Goal: Task Accomplishment & Management: Manage account settings

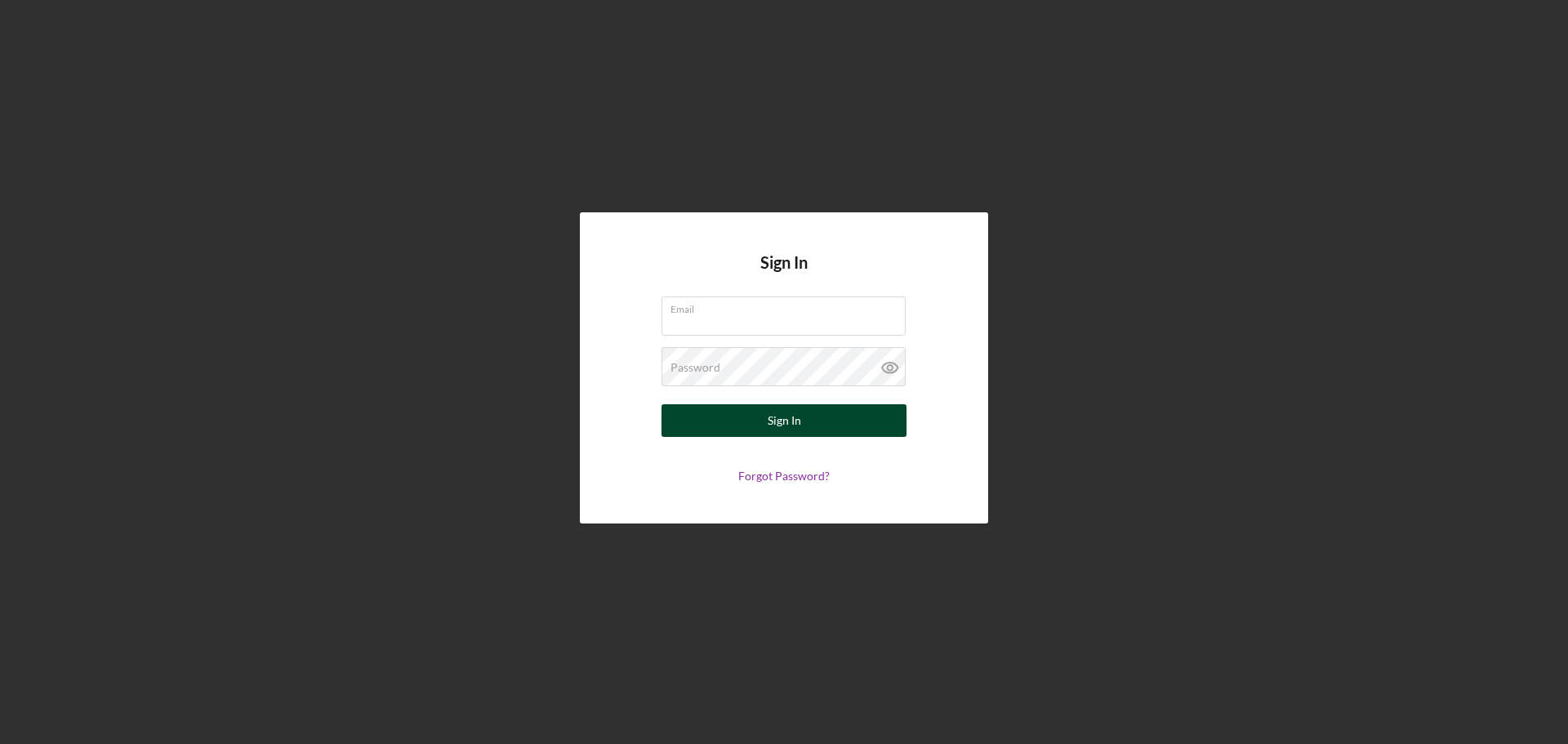
type input "[EMAIL_ADDRESS][DOMAIN_NAME]"
click at [812, 421] on button "Sign In" at bounding box center [784, 420] width 245 height 32
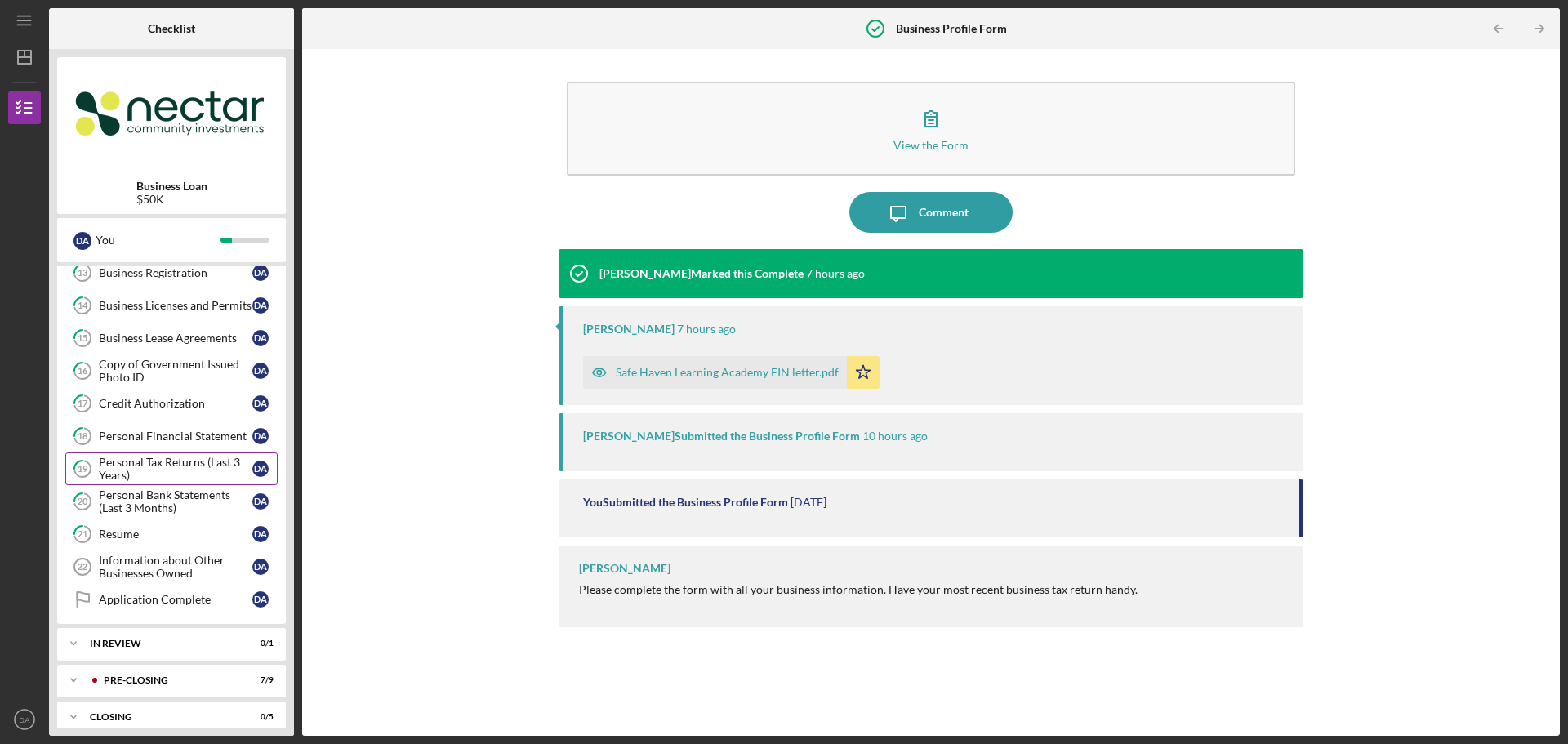
scroll to position [450, 0]
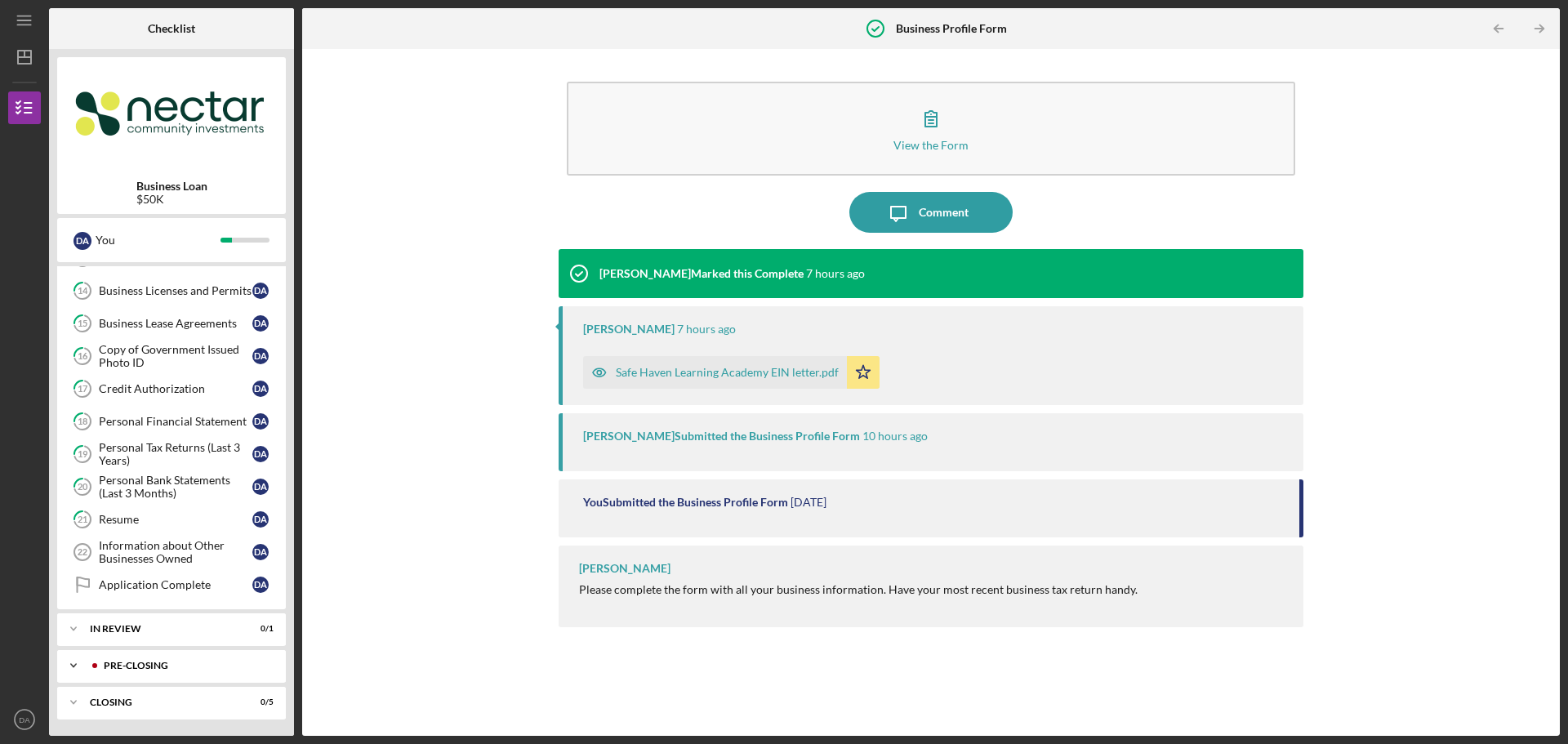
click at [188, 668] on div "Pre-Closing" at bounding box center [185, 665] width 162 height 10
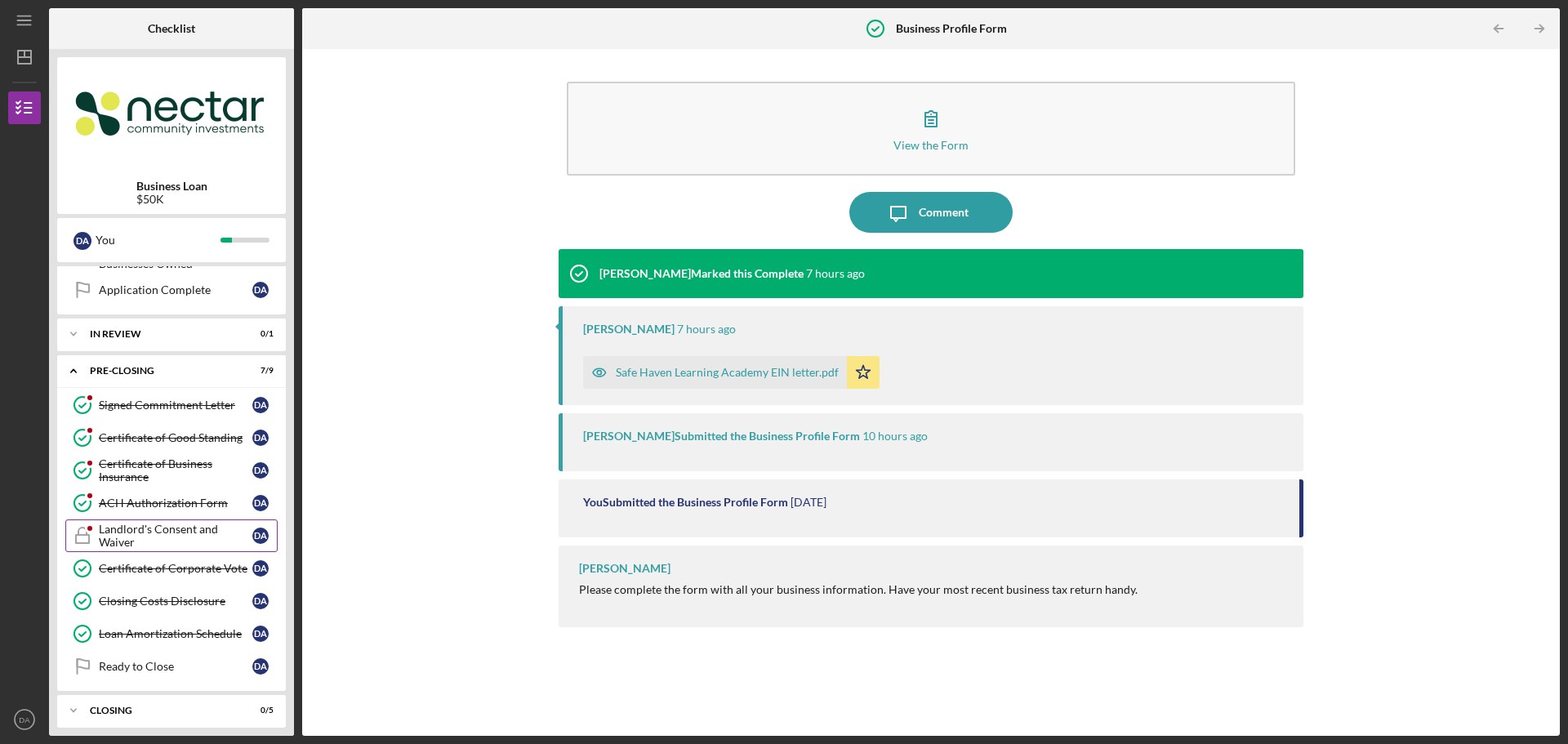
scroll to position [753, 0]
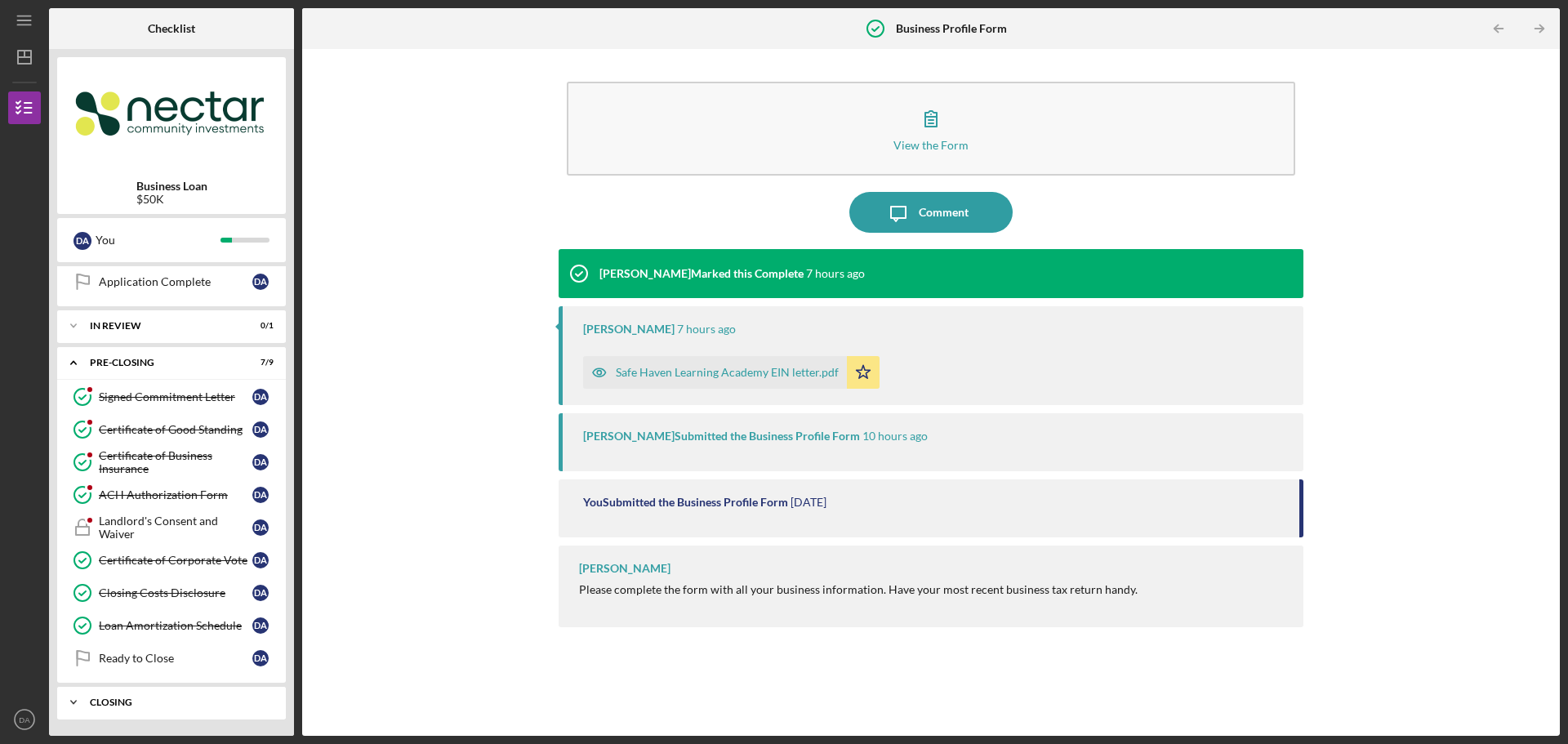
click at [162, 715] on div "Icon/Expander Closing 0 / 5" at bounding box center [171, 702] width 229 height 32
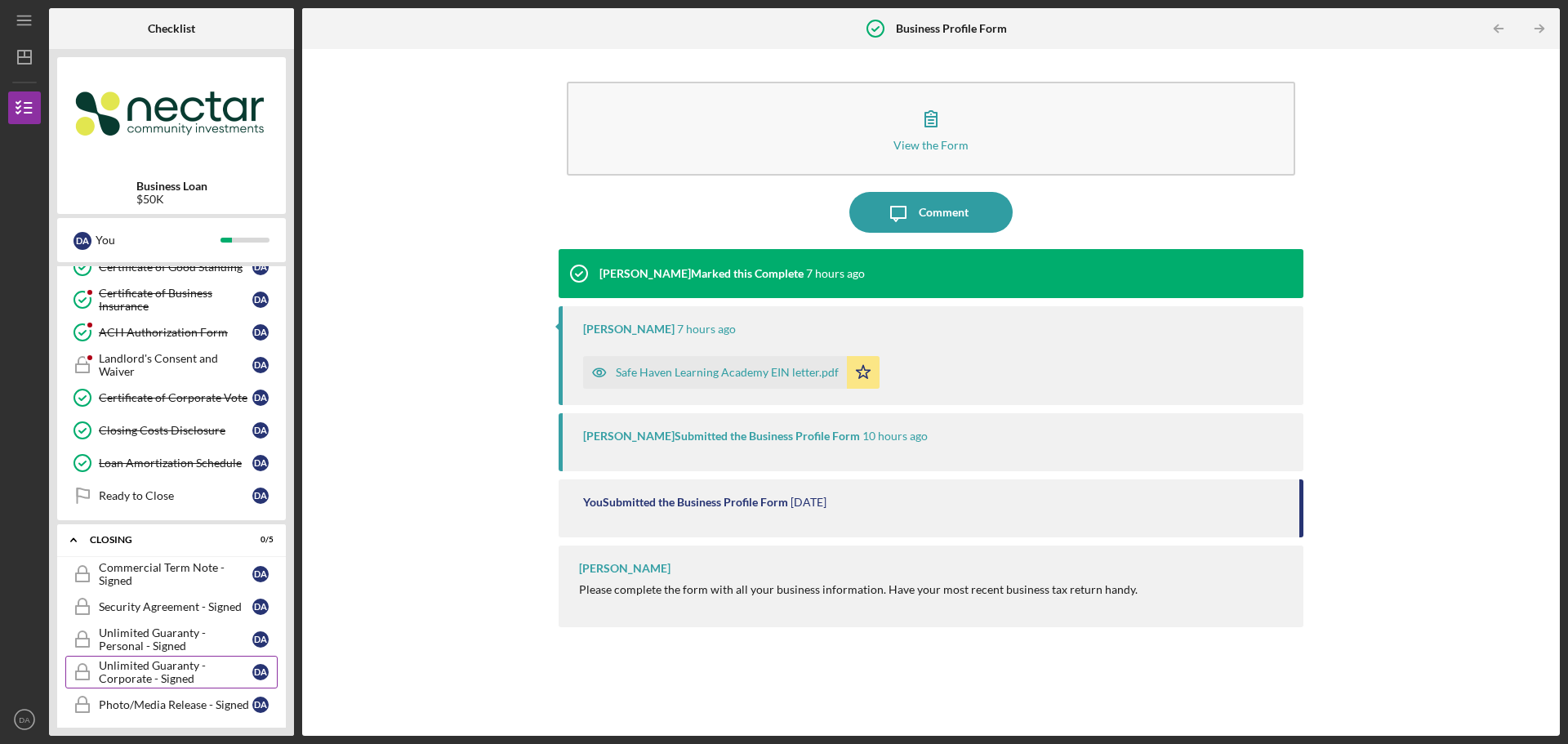
scroll to position [926, 0]
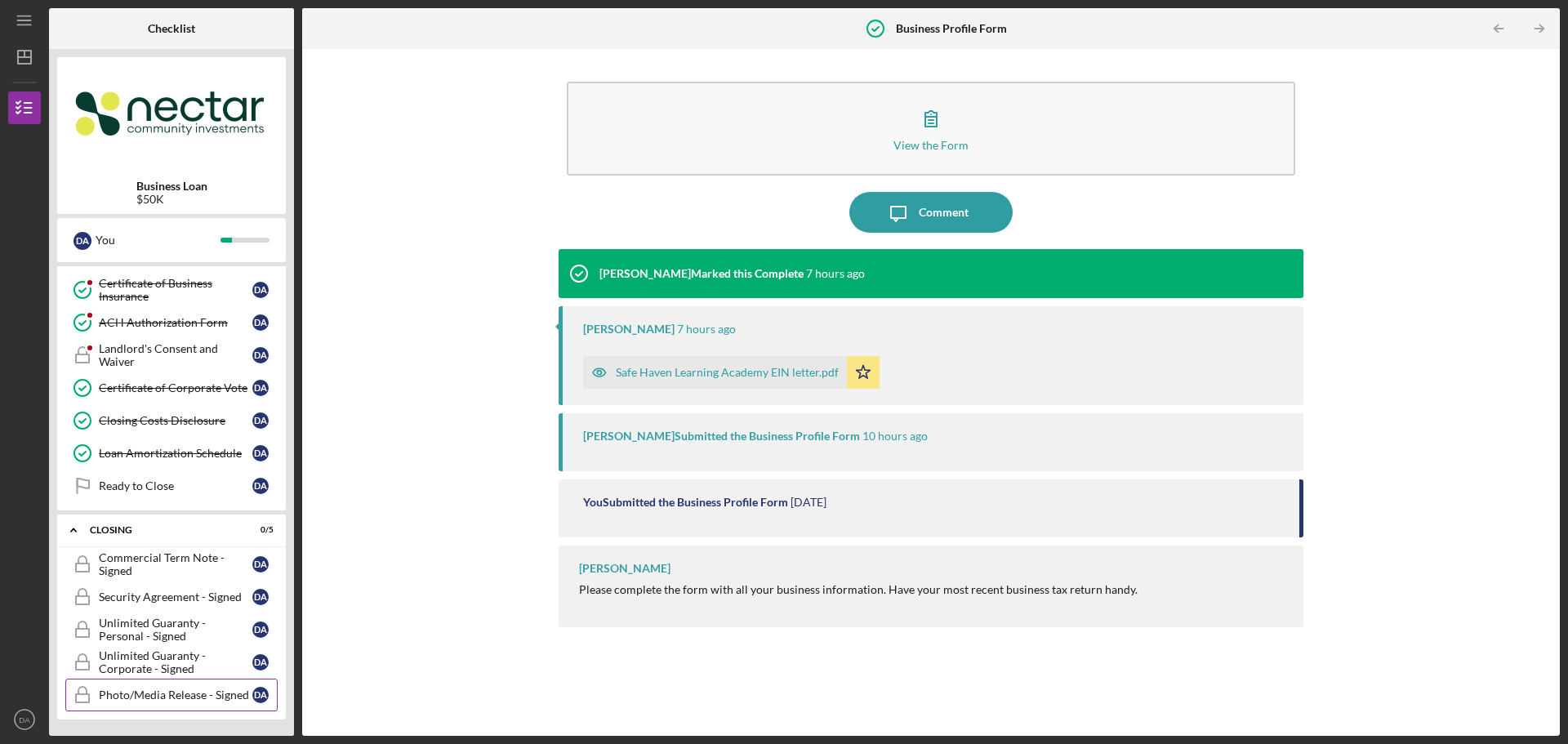
click at [205, 703] on link "Photo/Media Release - Signed Photo/Media Release - Signed D A" at bounding box center [172, 694] width 212 height 32
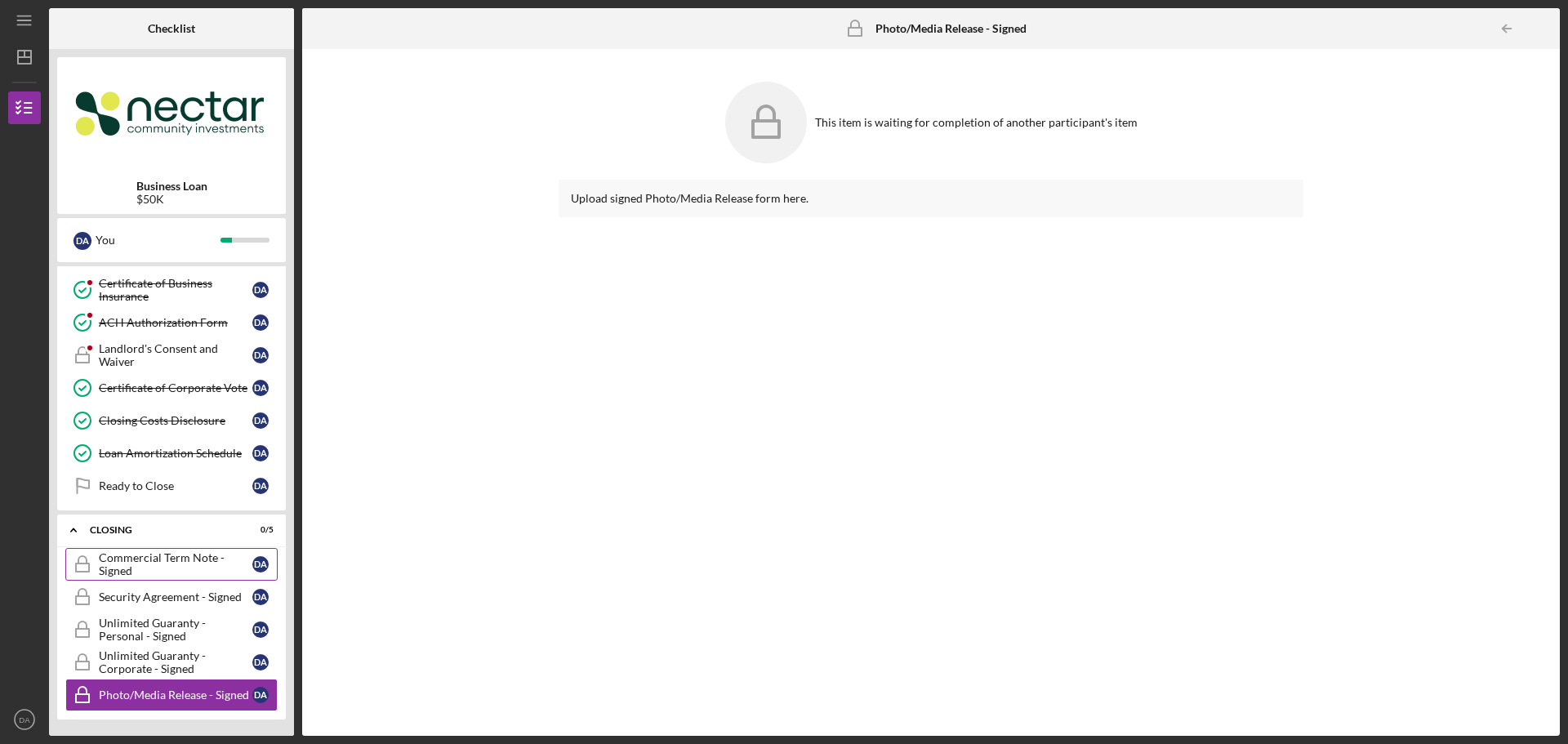
click at [187, 571] on div "Commercial Term Note - Signed" at bounding box center [176, 564] width 153 height 27
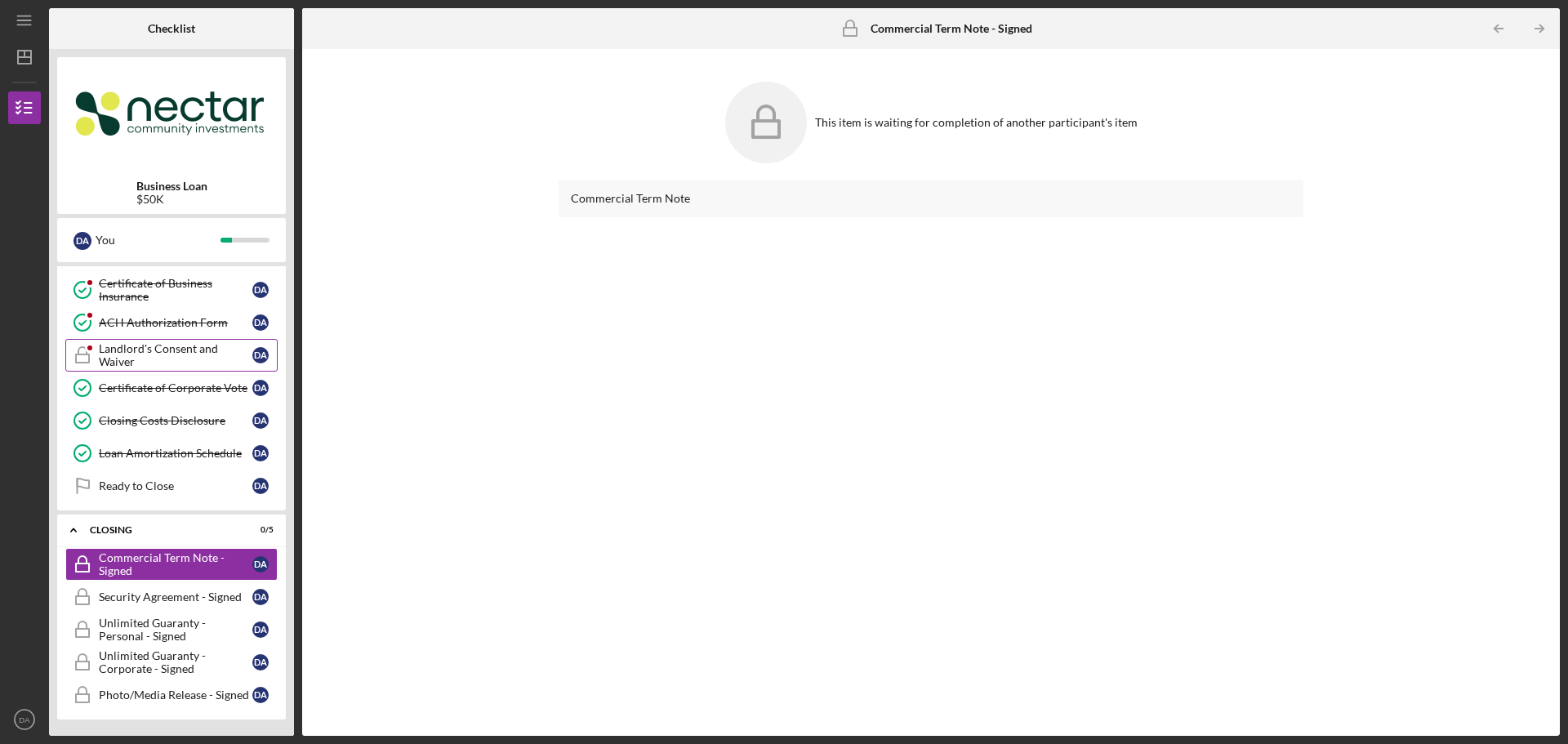
click at [145, 362] on div "Landlord's Consent and Waiver" at bounding box center [176, 355] width 153 height 27
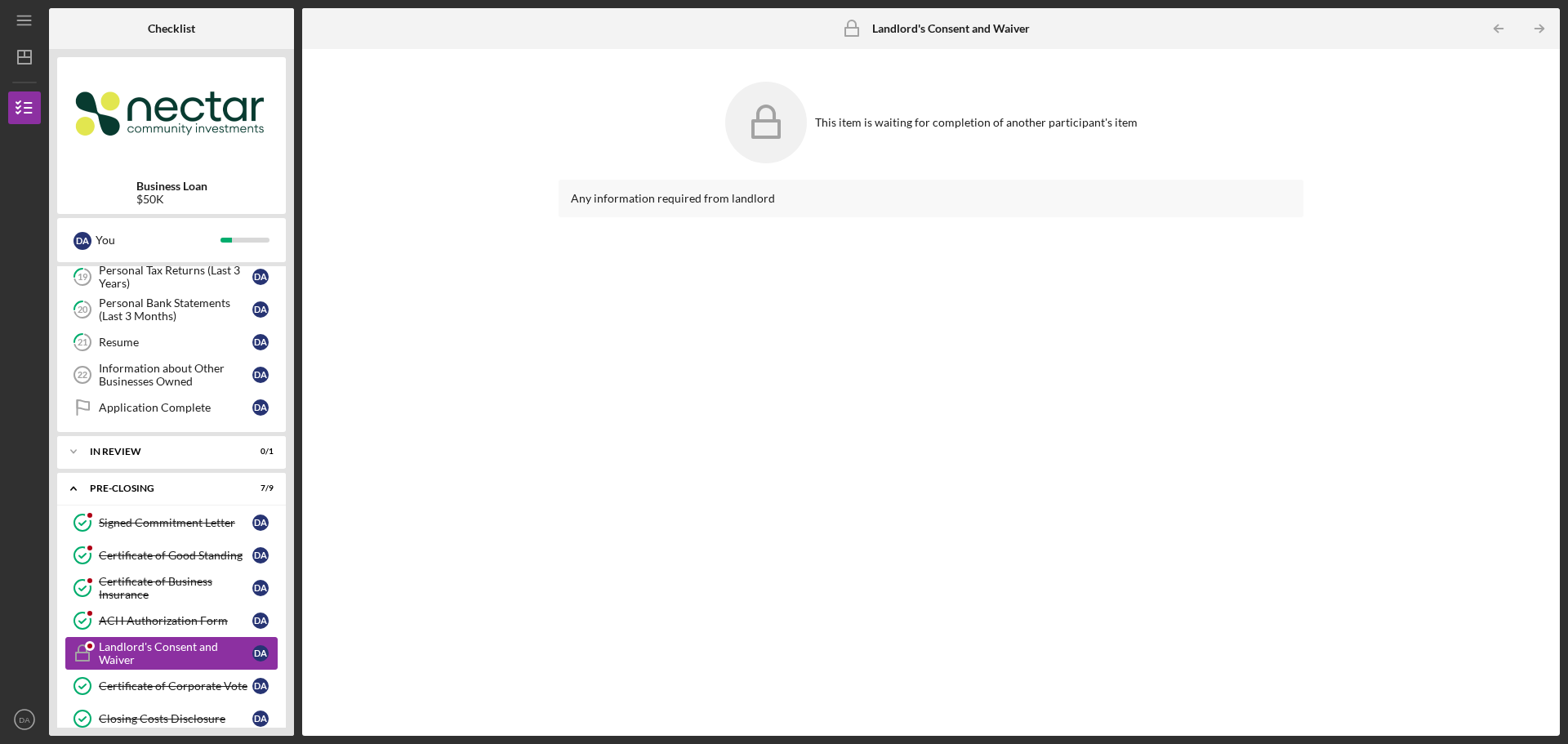
scroll to position [599, 0]
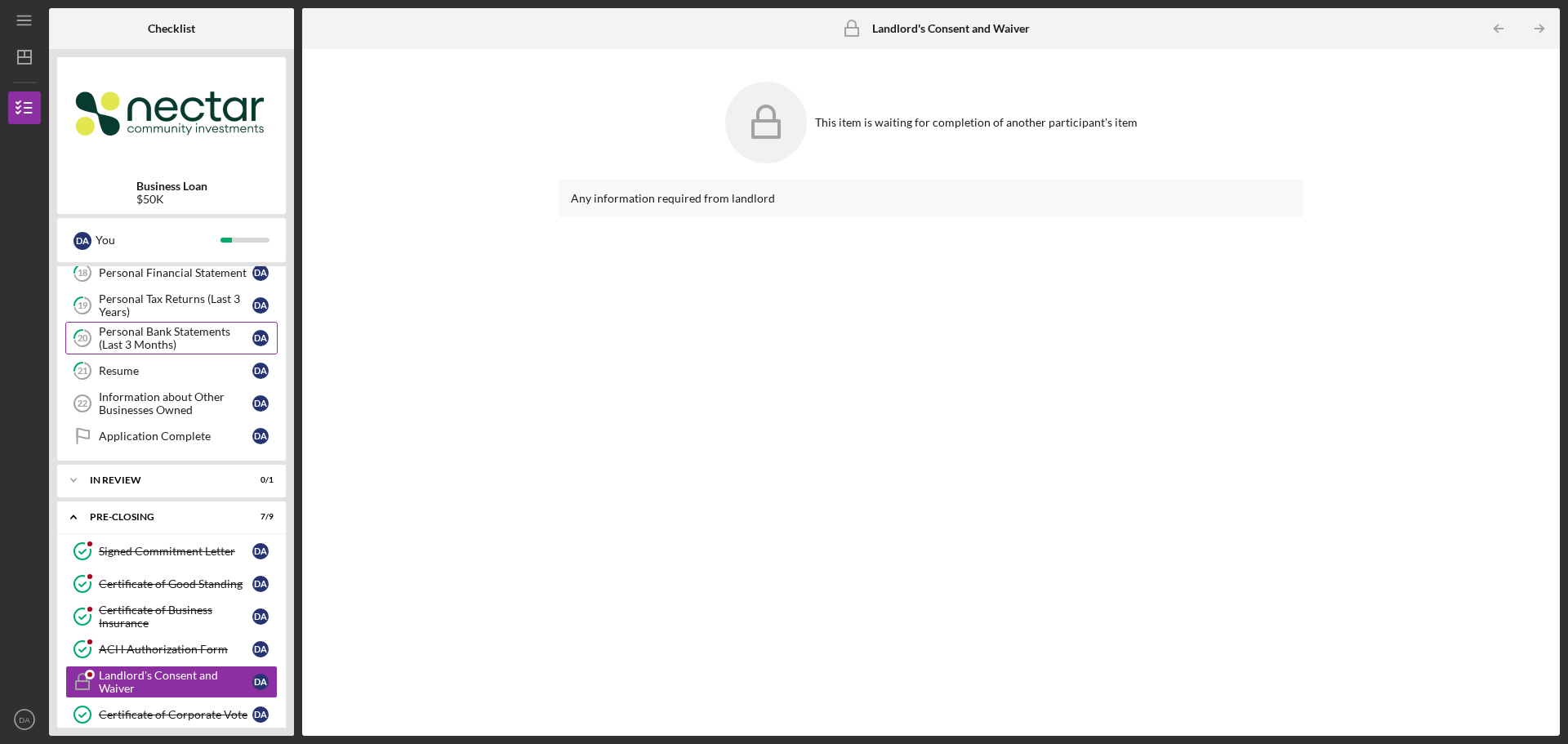
click at [162, 345] on div "Personal Bank Statements (Last 3 Months)" at bounding box center [176, 338] width 153 height 27
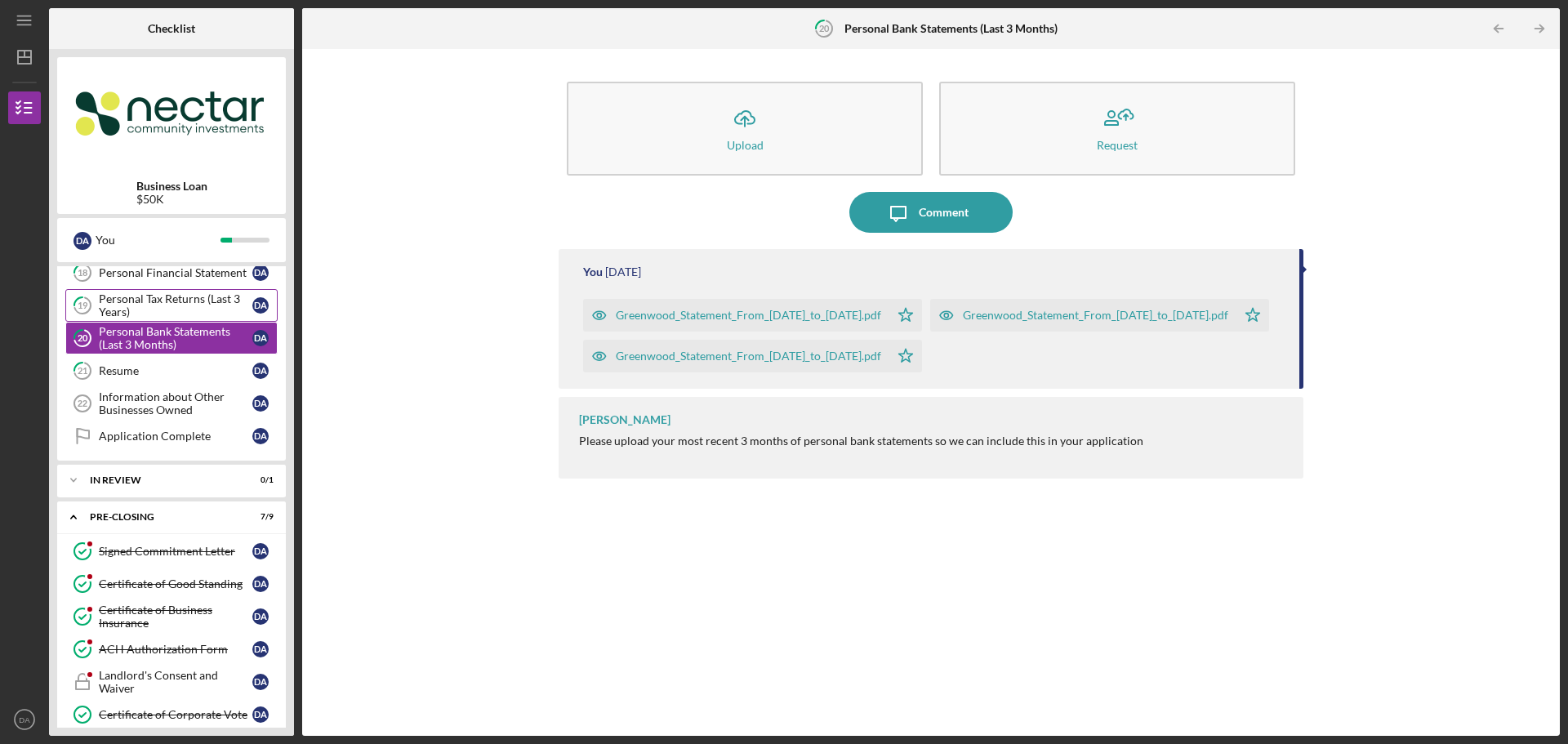
click at [192, 307] on div "Personal Tax Returns (Last 3 Years)" at bounding box center [176, 305] width 153 height 27
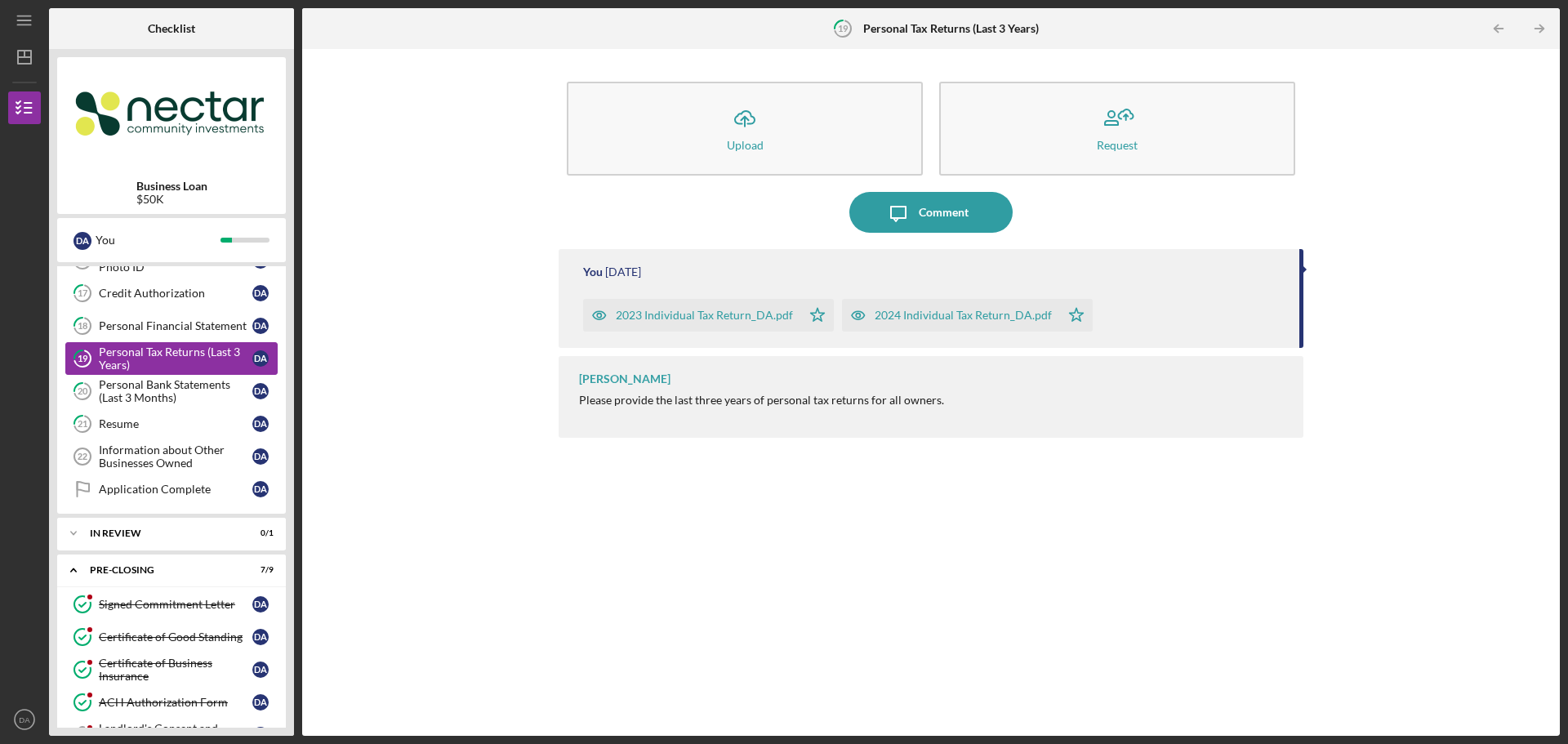
scroll to position [517, 0]
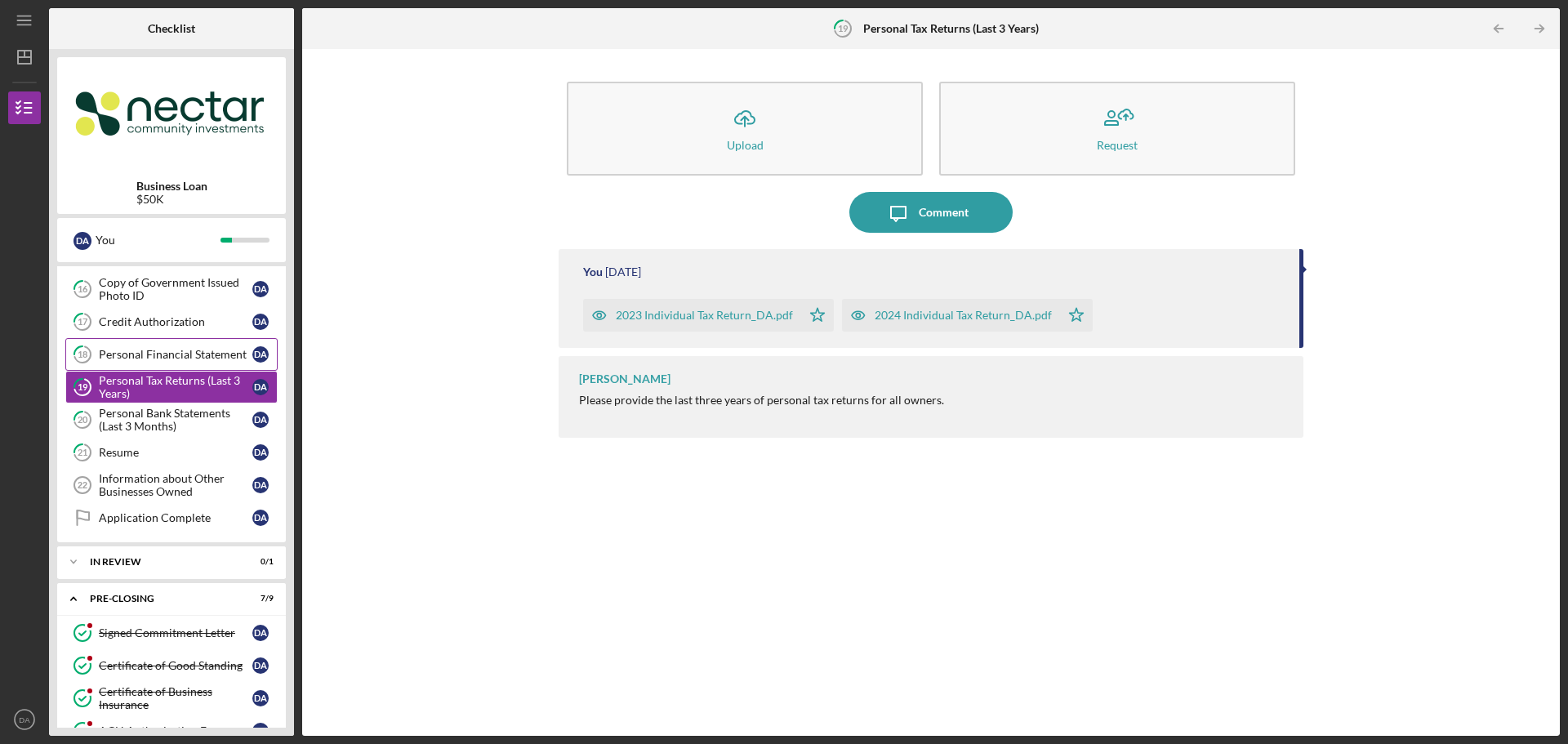
click at [151, 357] on div "Personal Financial Statement" at bounding box center [176, 353] width 153 height 13
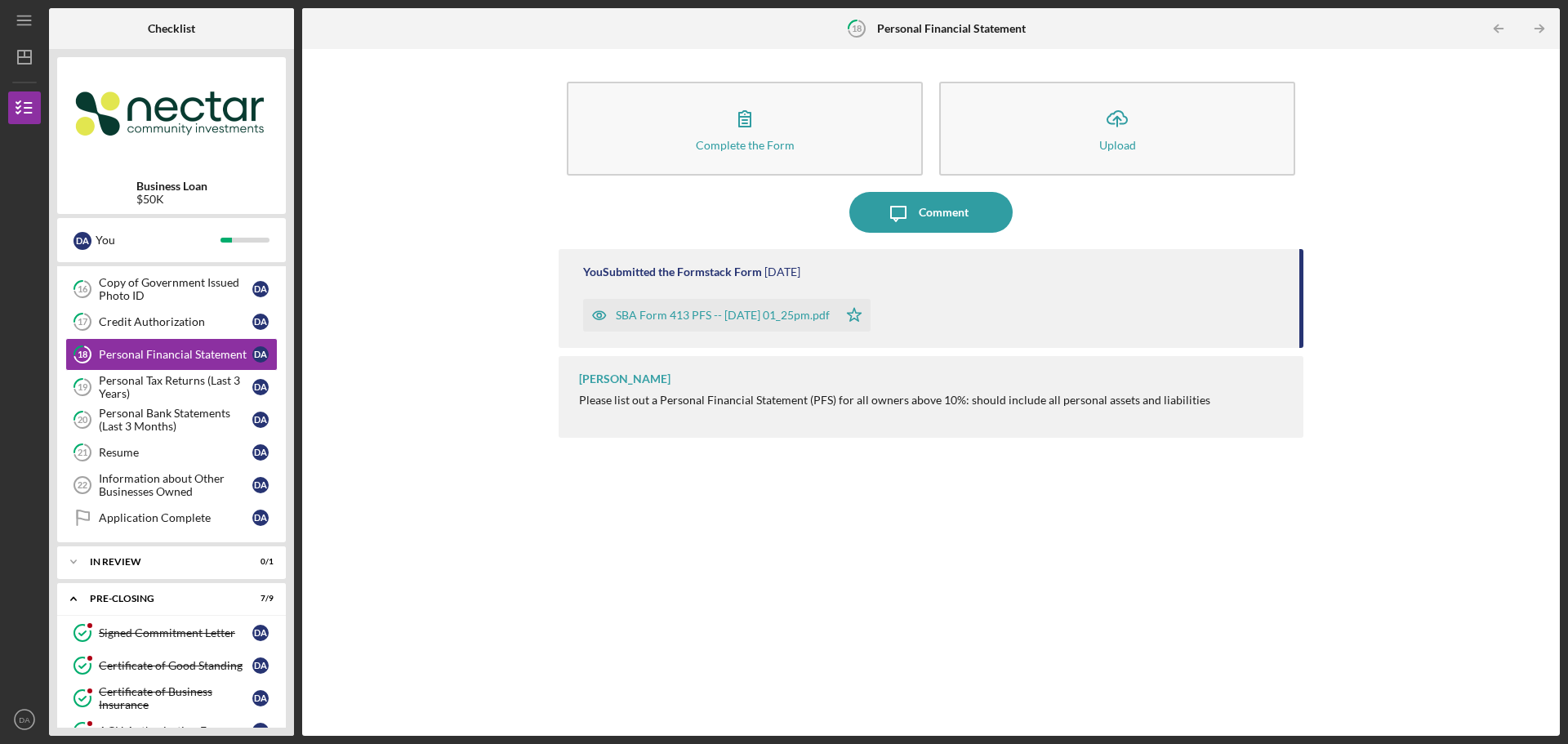
click at [705, 311] on div "SBA Form 413 PFS -- [DATE] 01_25pm.pdf" at bounding box center [723, 314] width 214 height 13
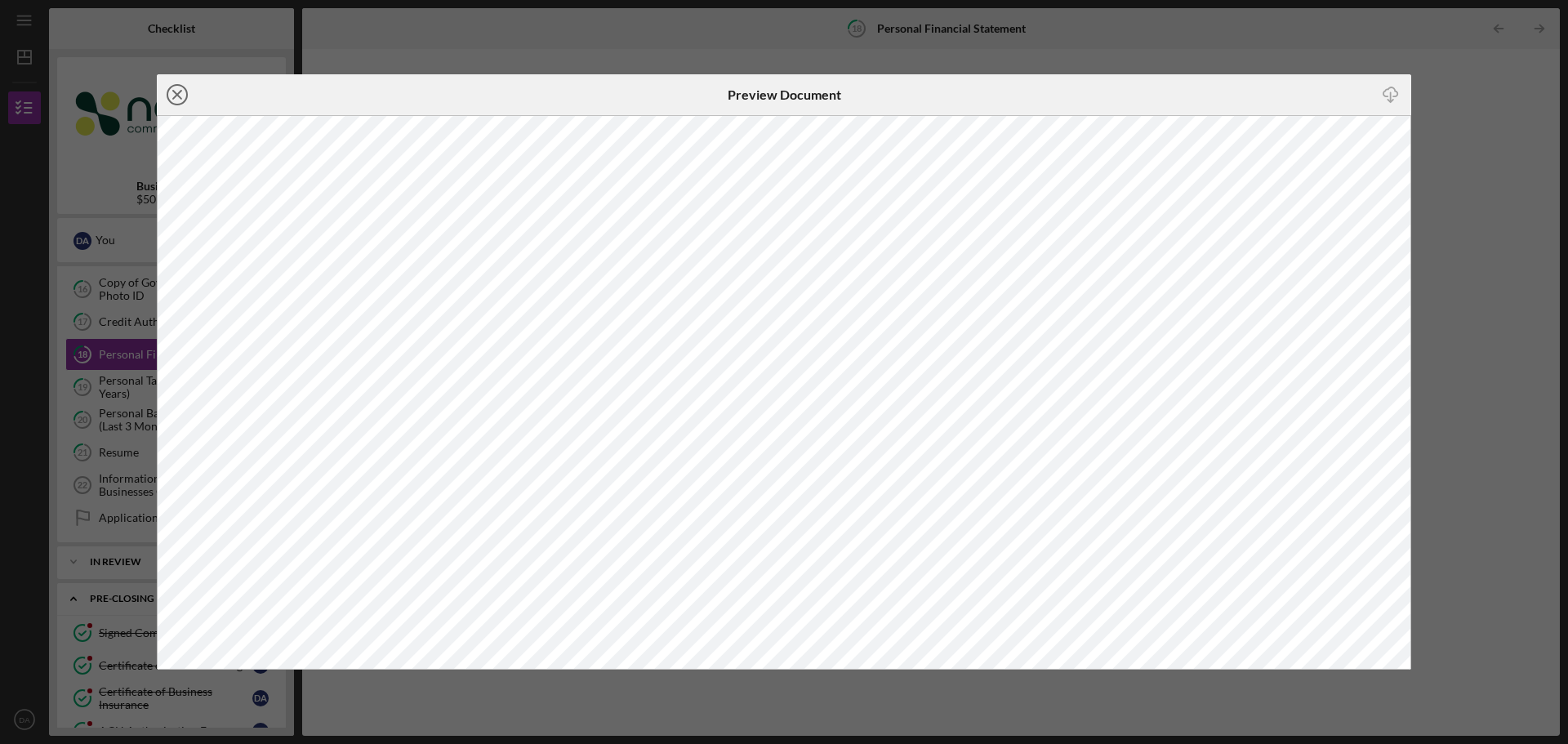
click at [175, 98] on line at bounding box center [177, 94] width 8 height 8
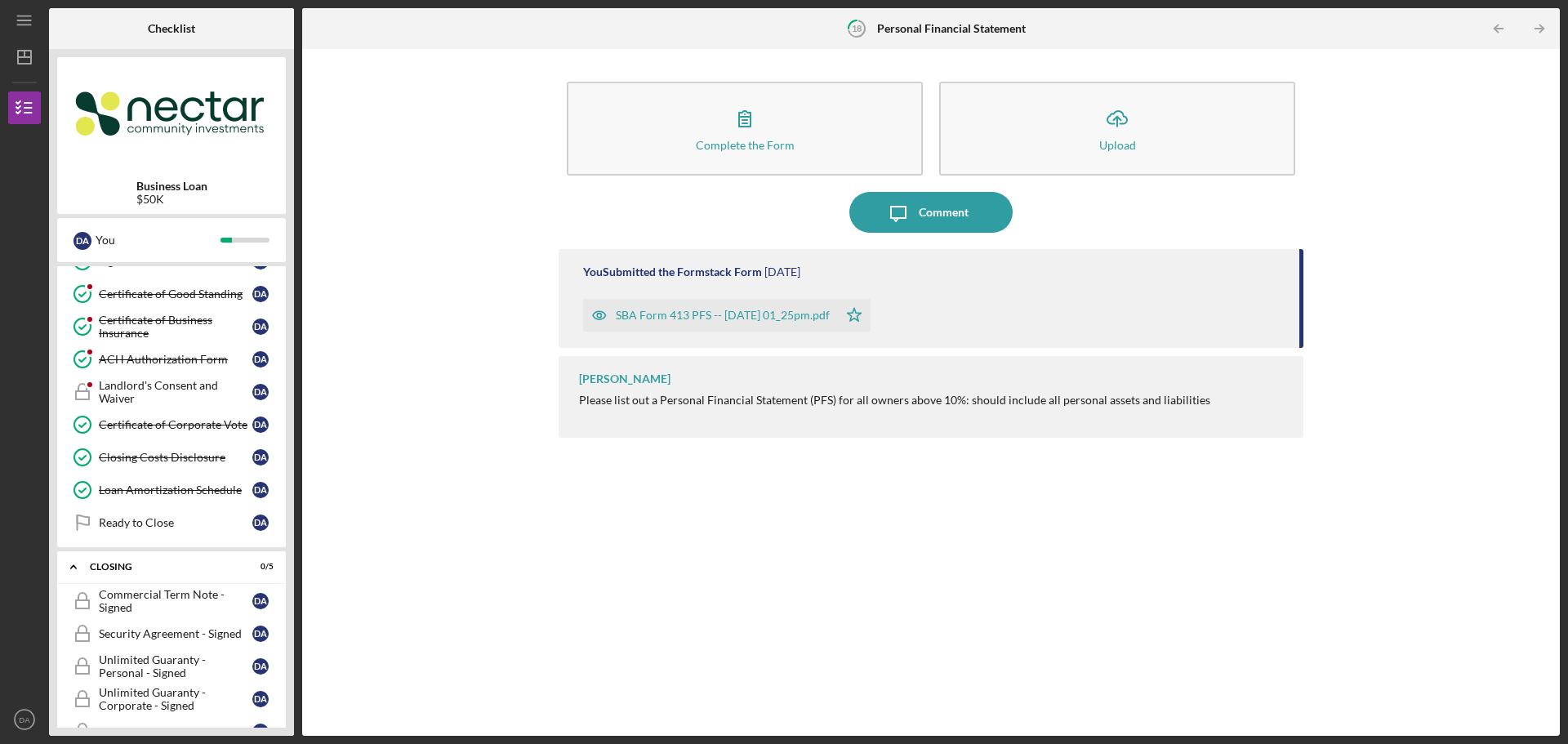
scroll to position [926, 0]
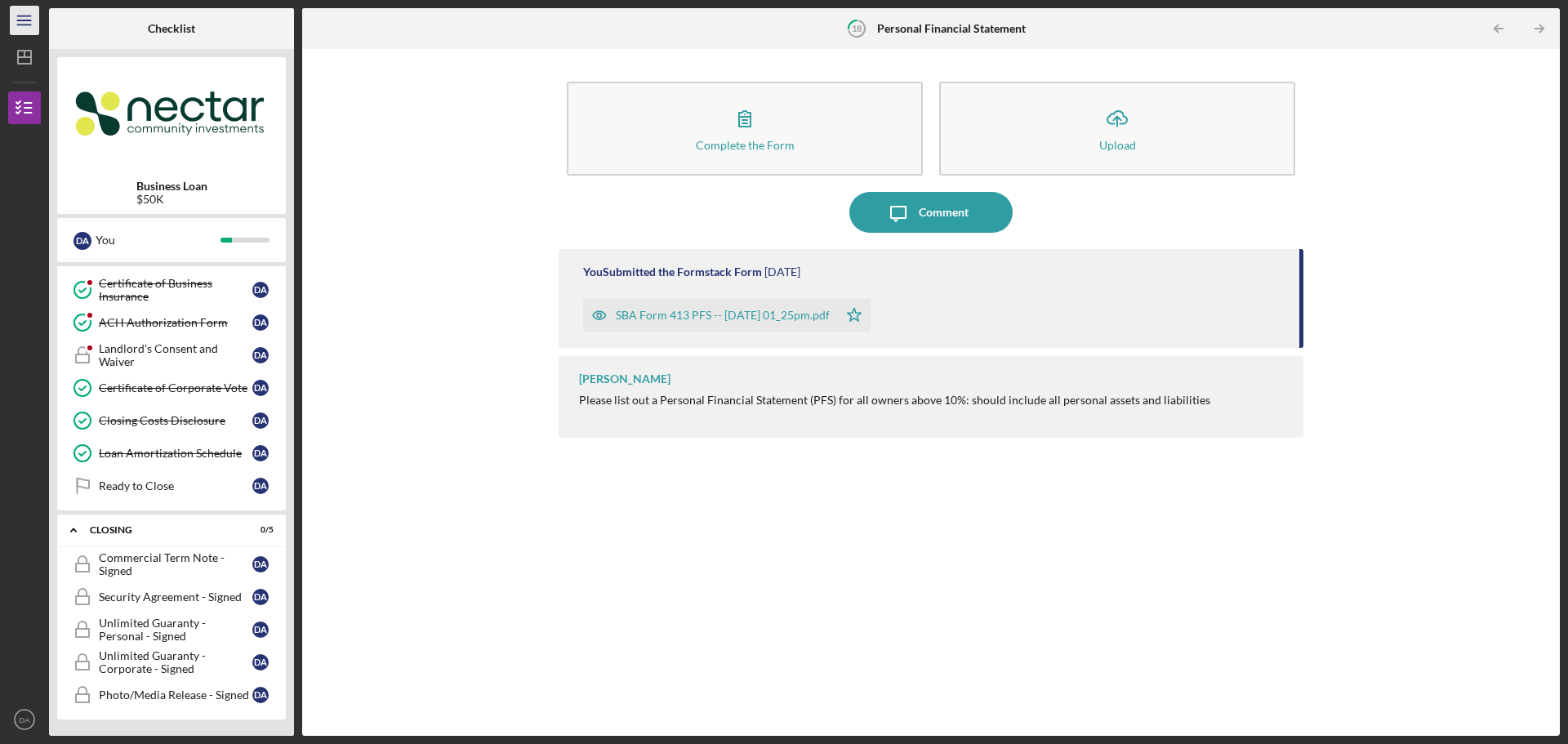
click at [23, 27] on icon "Icon/Menu" at bounding box center [25, 20] width 36 height 36
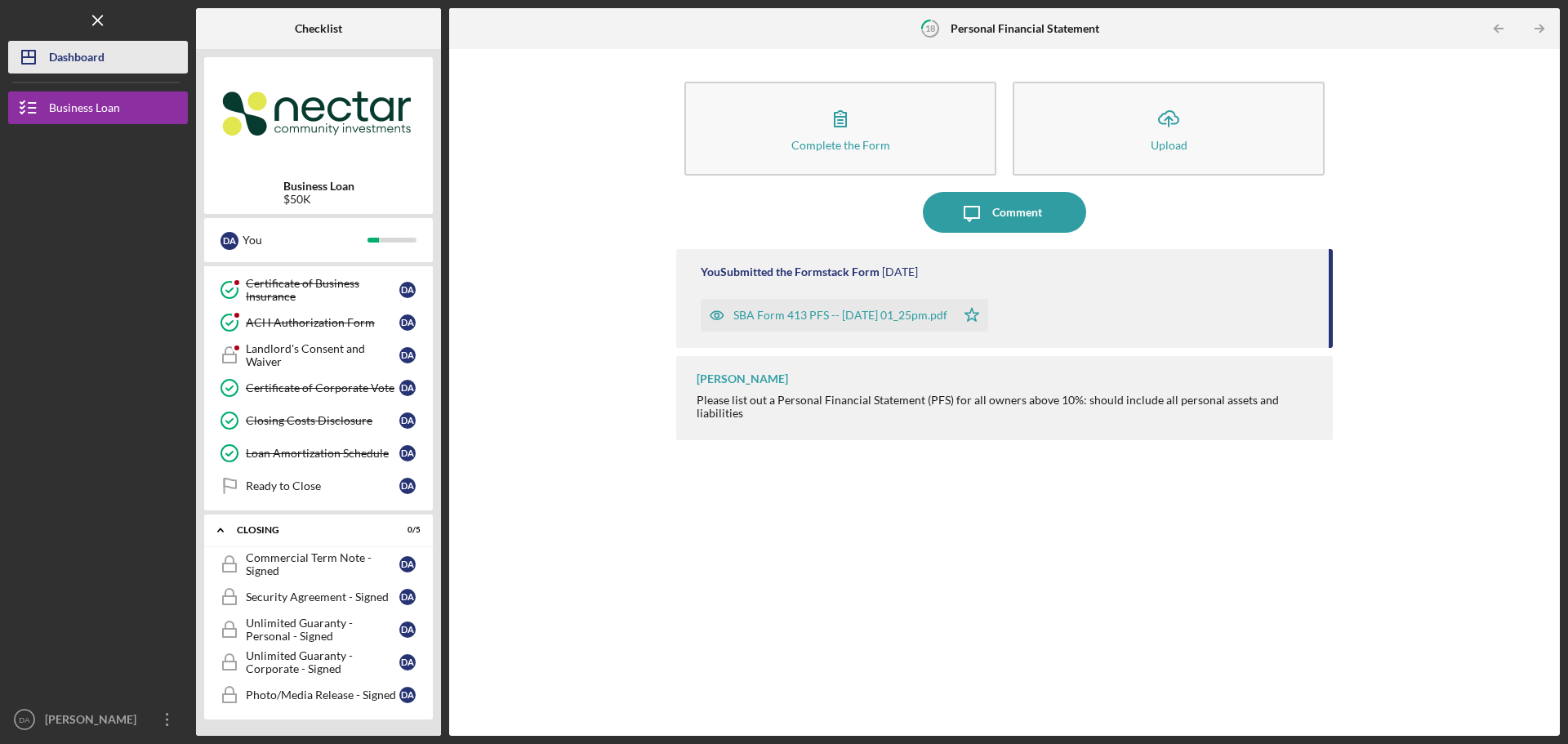
click at [45, 65] on icon "Icon/Dashboard" at bounding box center [28, 57] width 41 height 41
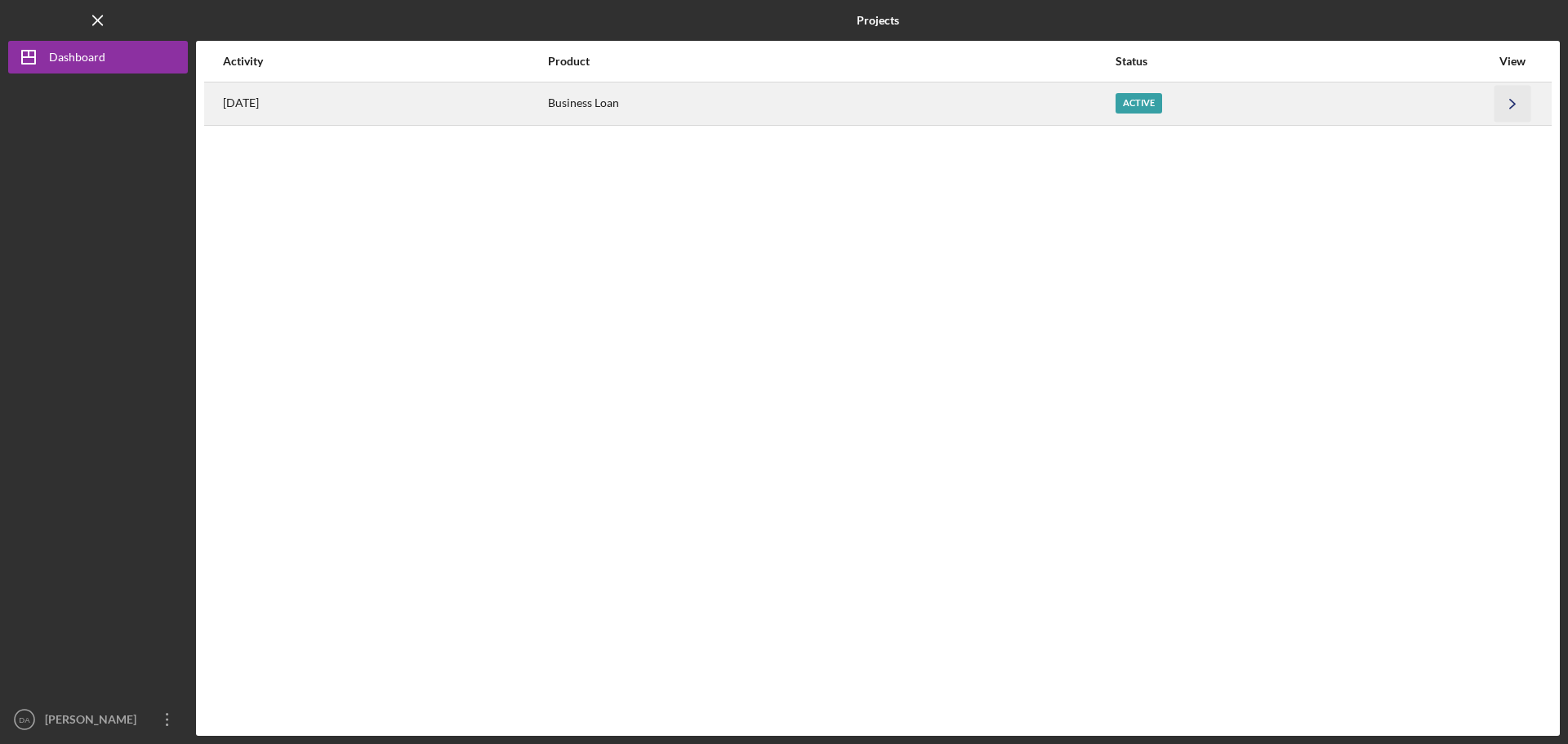
click at [1515, 104] on polyline "button" at bounding box center [1512, 103] width 5 height 9
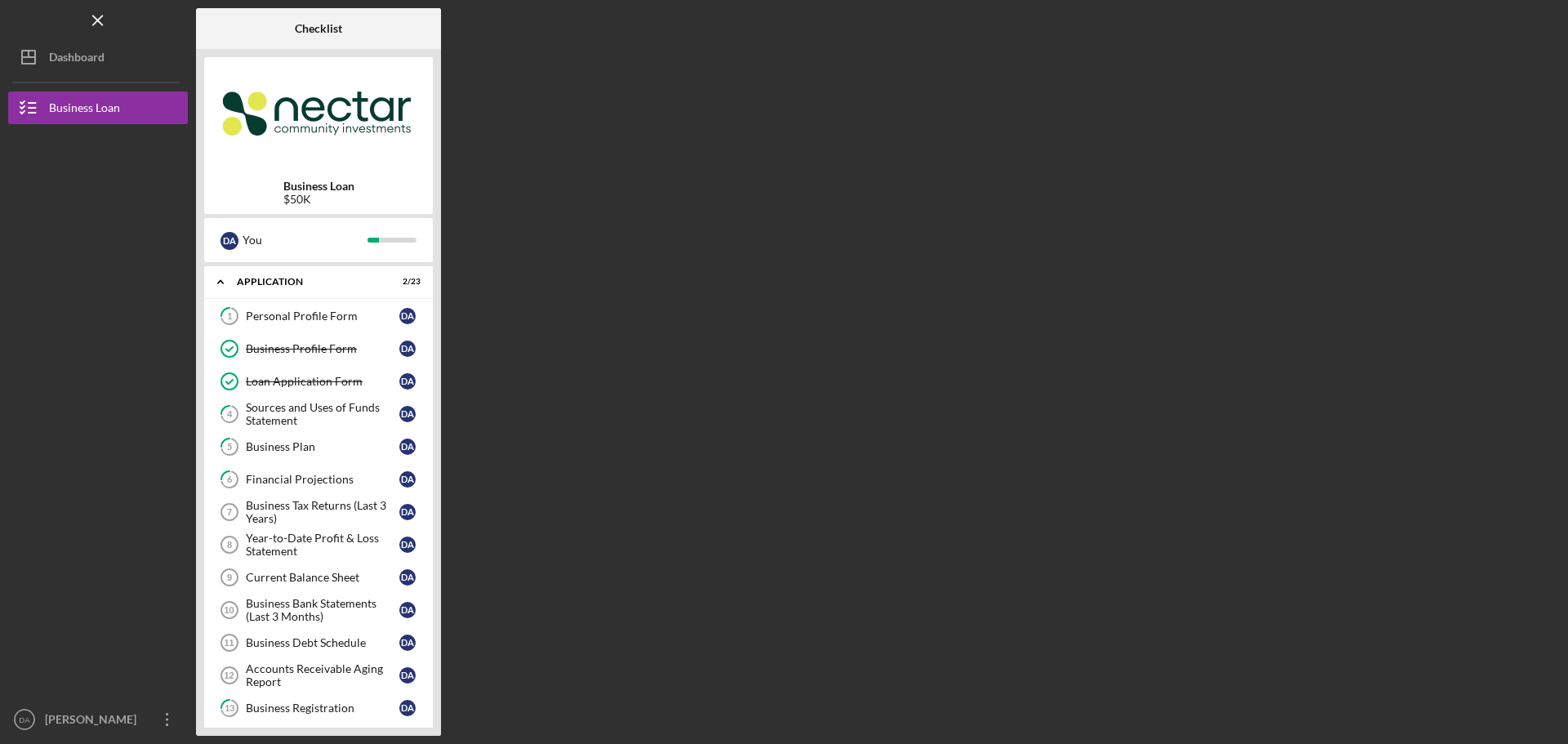
scroll to position [450, 0]
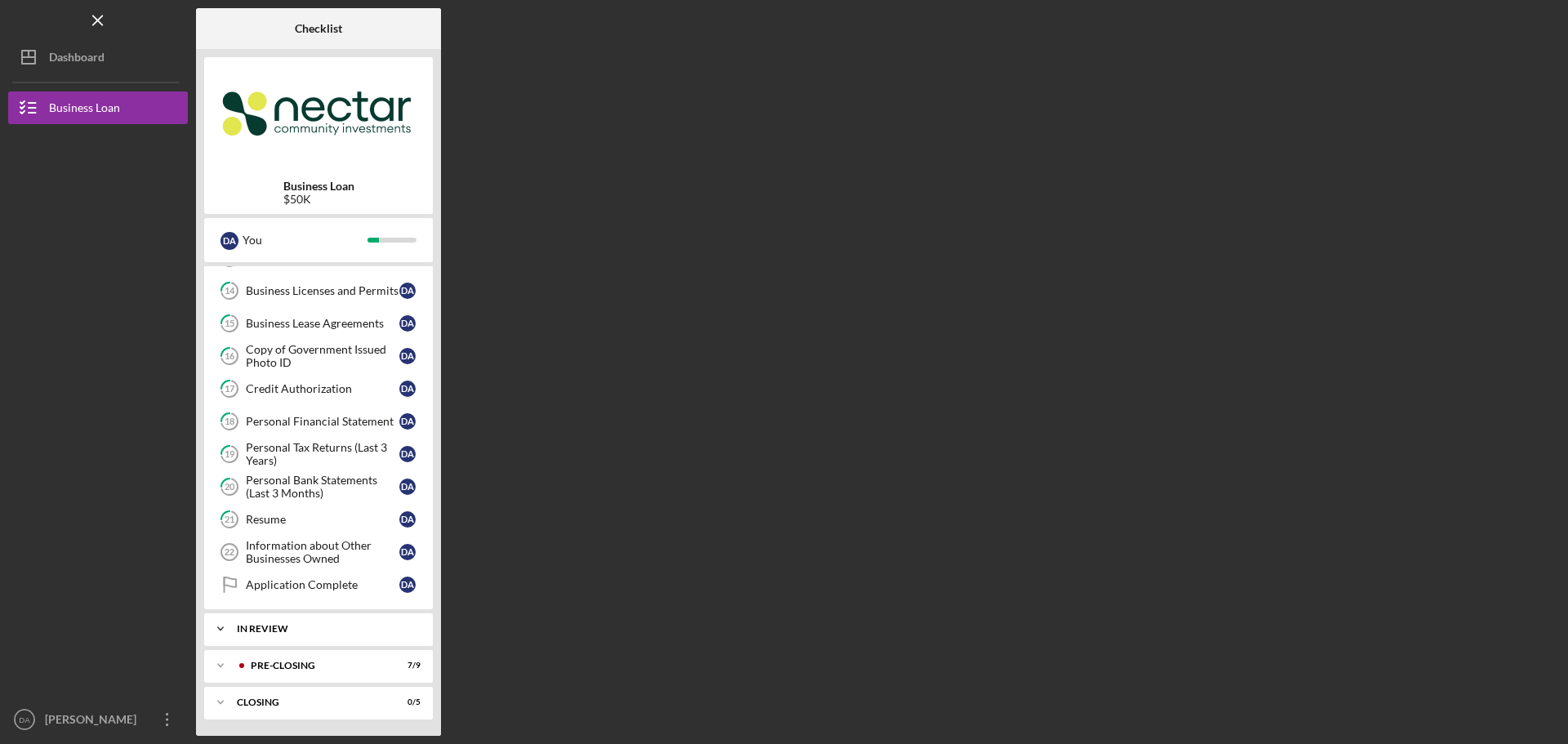
click at [308, 631] on div "In Review" at bounding box center [324, 629] width 176 height 10
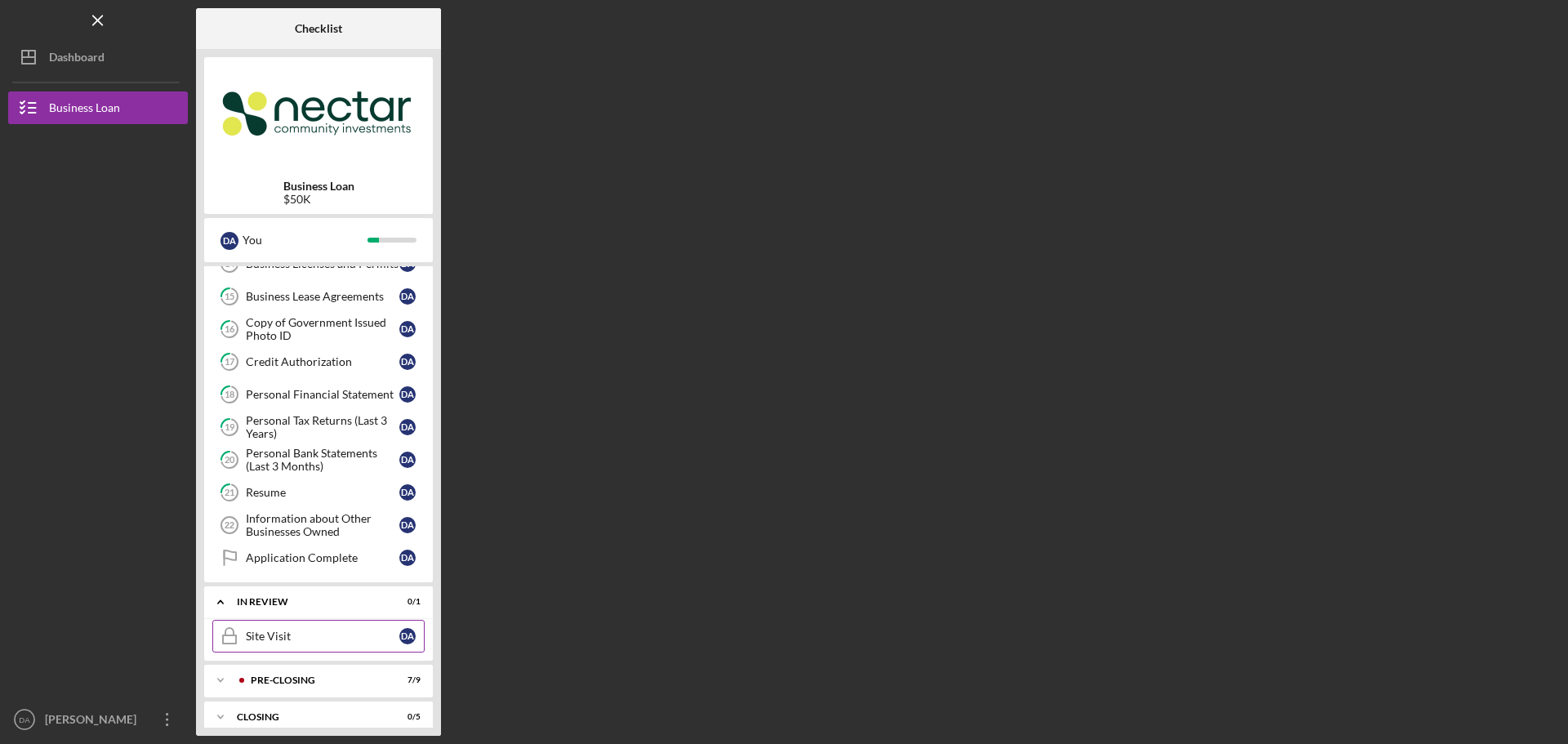
scroll to position [492, 0]
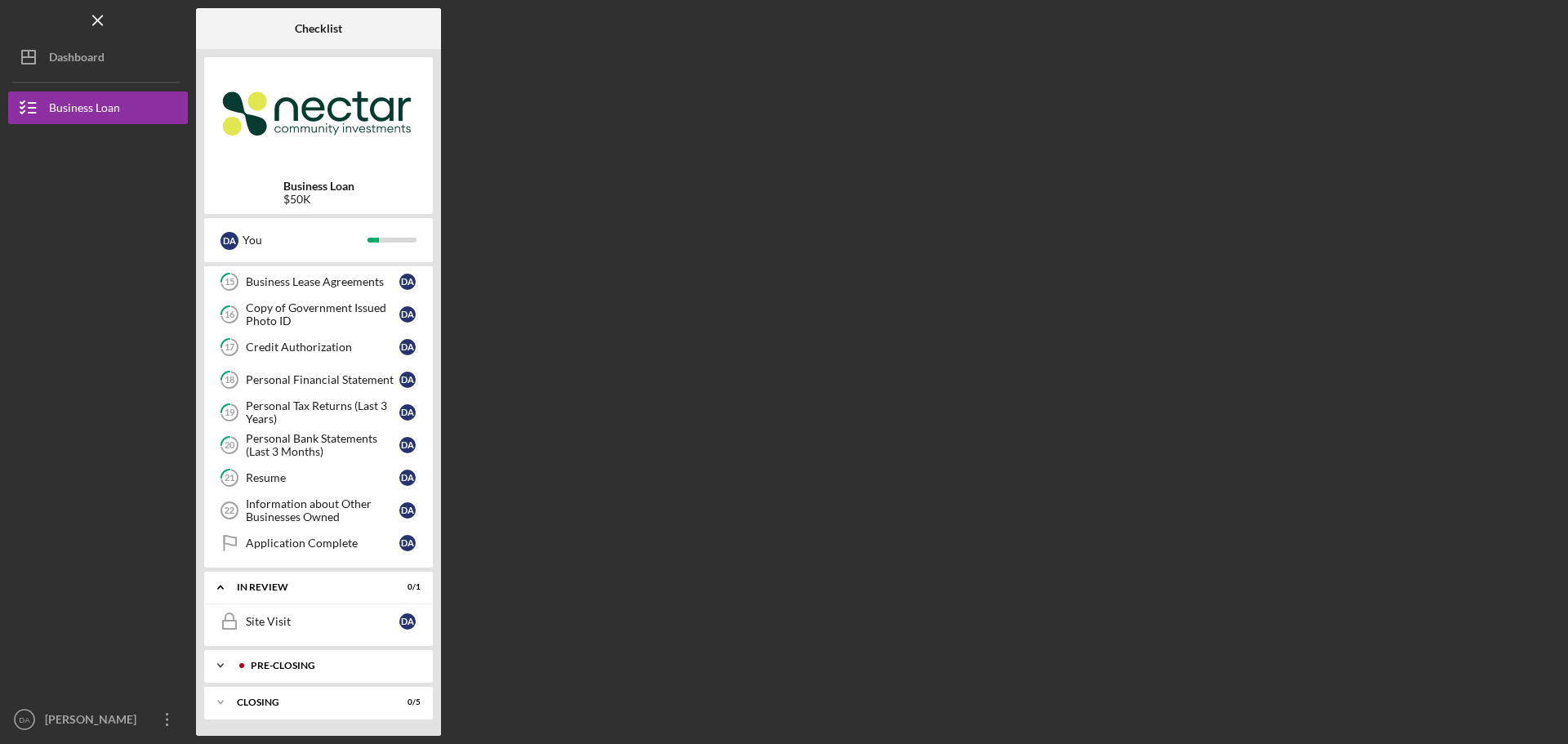
click at [265, 661] on div "Pre-Closing" at bounding box center [331, 665] width 162 height 10
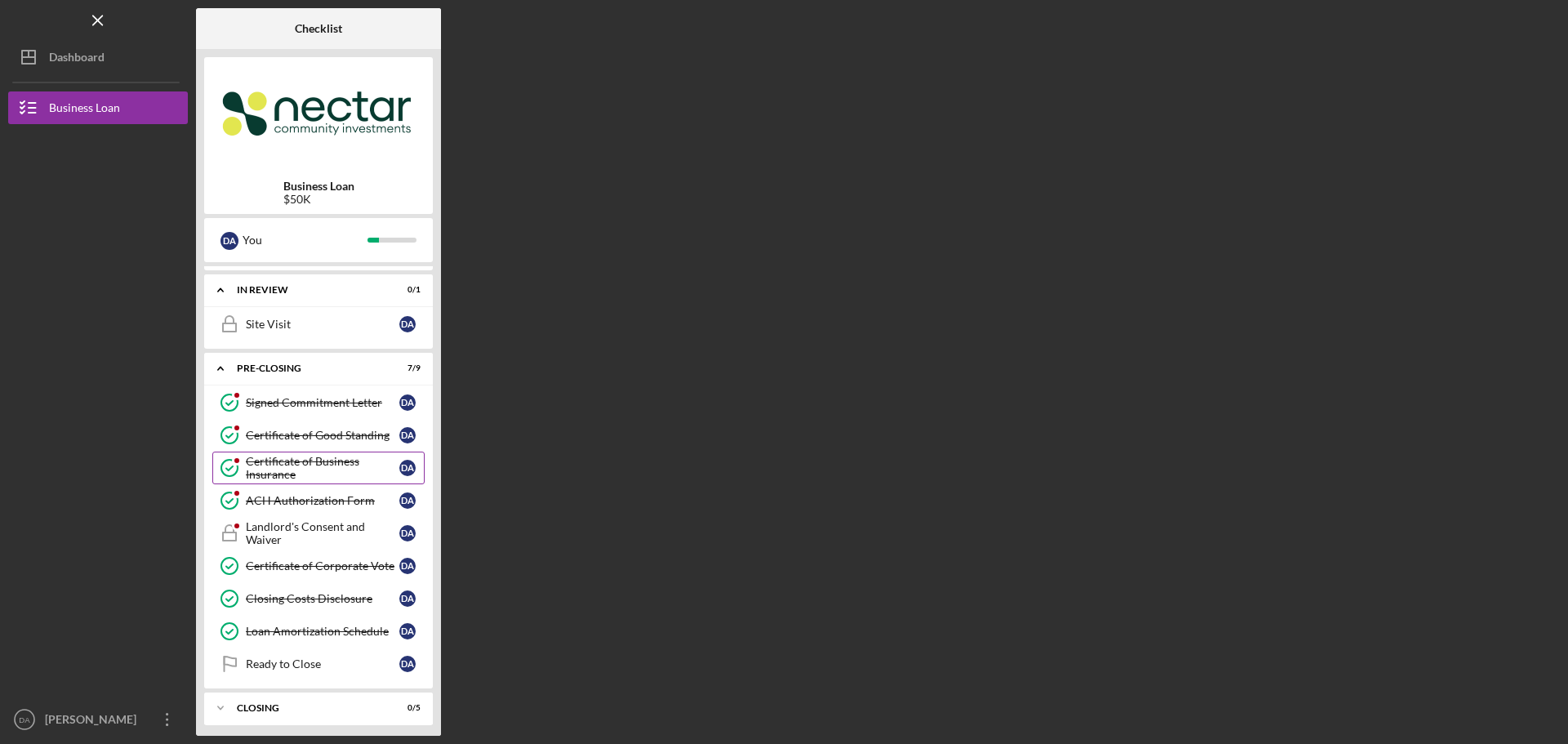
scroll to position [795, 0]
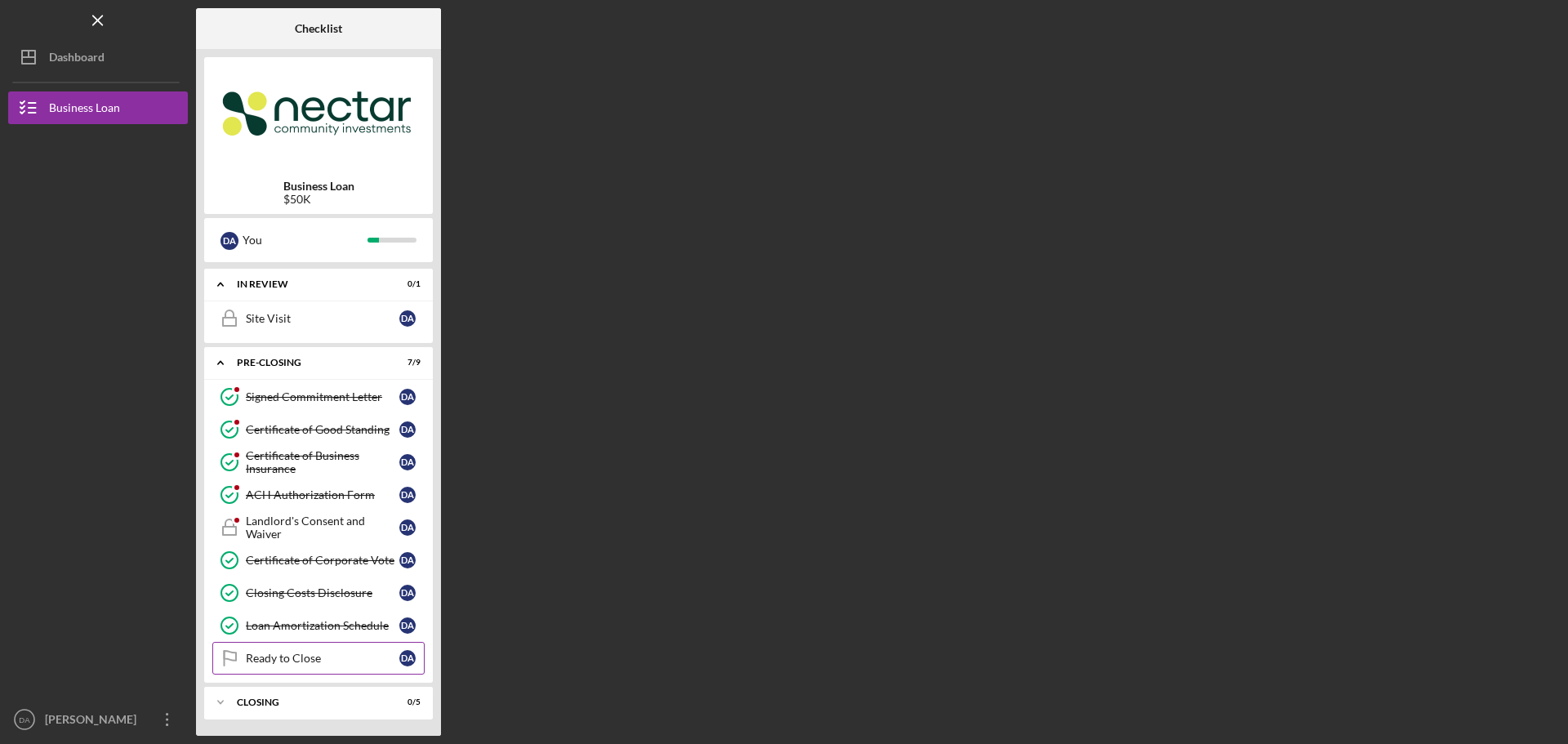
click at [333, 668] on link "Ready to Close Ready to Close D A" at bounding box center [318, 658] width 212 height 32
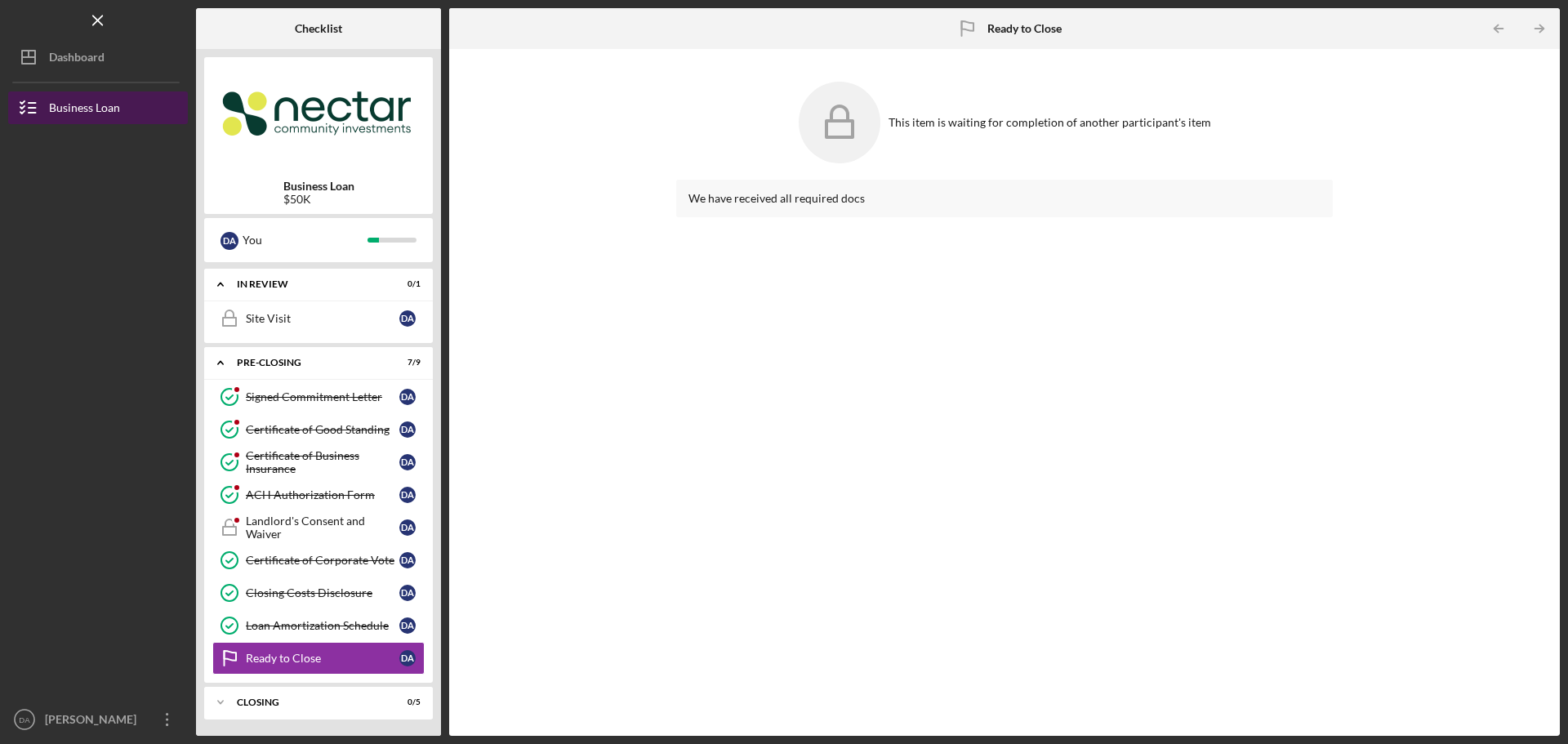
click at [68, 101] on div "Business Loan" at bounding box center [84, 109] width 71 height 36
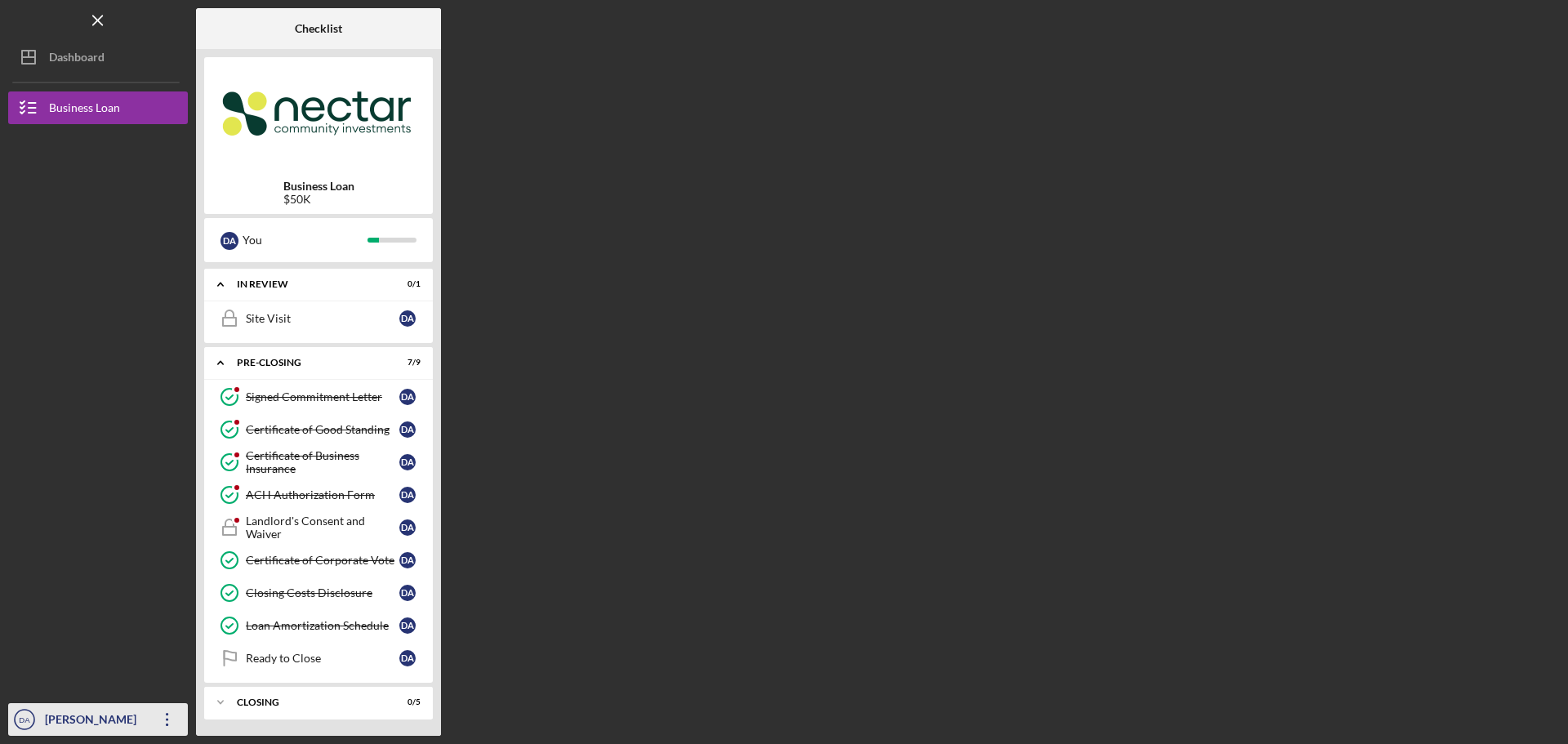
click at [78, 721] on div "[PERSON_NAME]" at bounding box center [94, 720] width 106 height 36
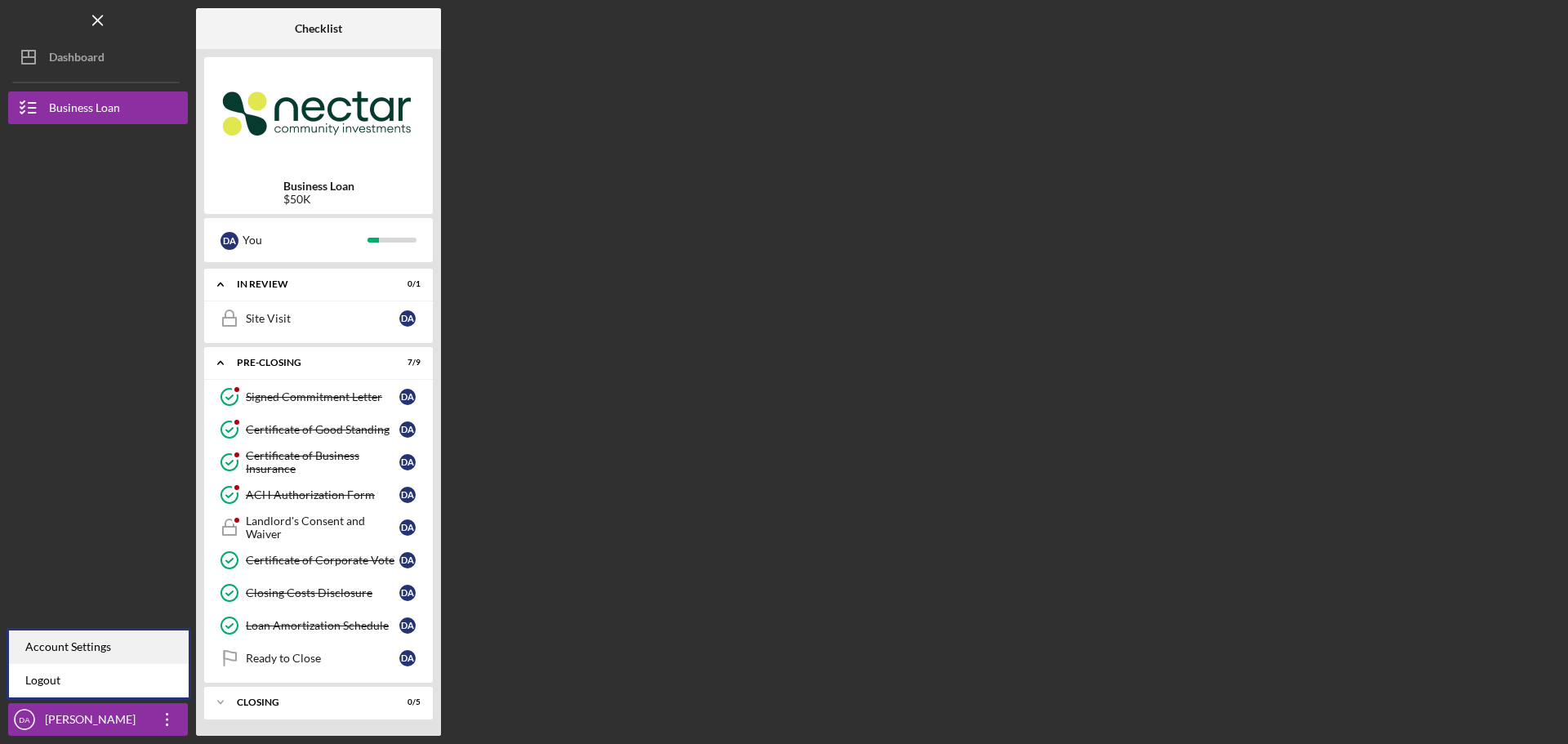
click at [82, 646] on div "Account Settings" at bounding box center [98, 647] width 180 height 33
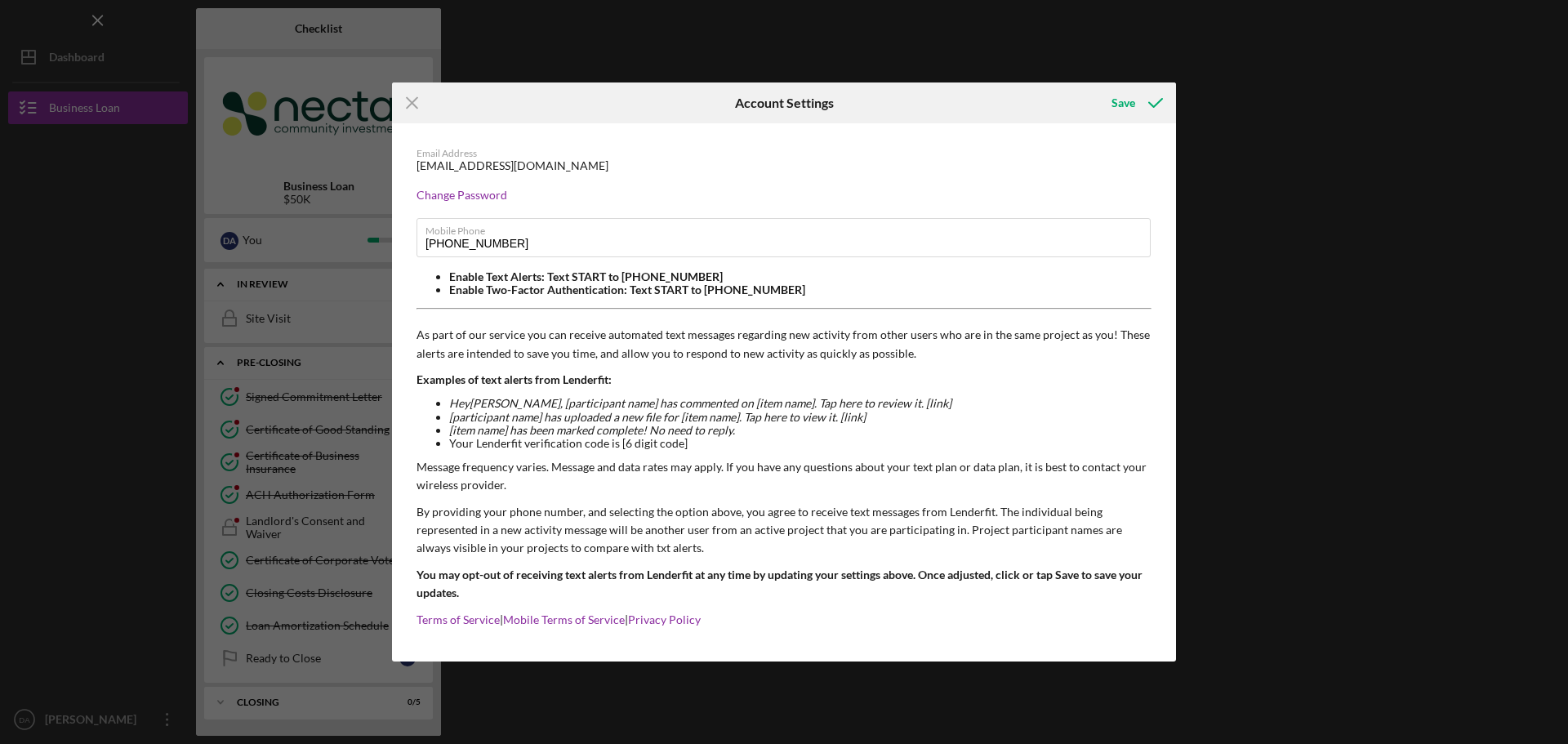
click at [1334, 139] on div "Icon/Menu Close Account Settings Save Email Address [EMAIL_ADDRESS][DOMAIN_NAME…" at bounding box center [784, 372] width 1568 height 744
click at [413, 107] on icon "Icon/Menu Close" at bounding box center [412, 103] width 41 height 41
